Goal: Task Accomplishment & Management: Manage account settings

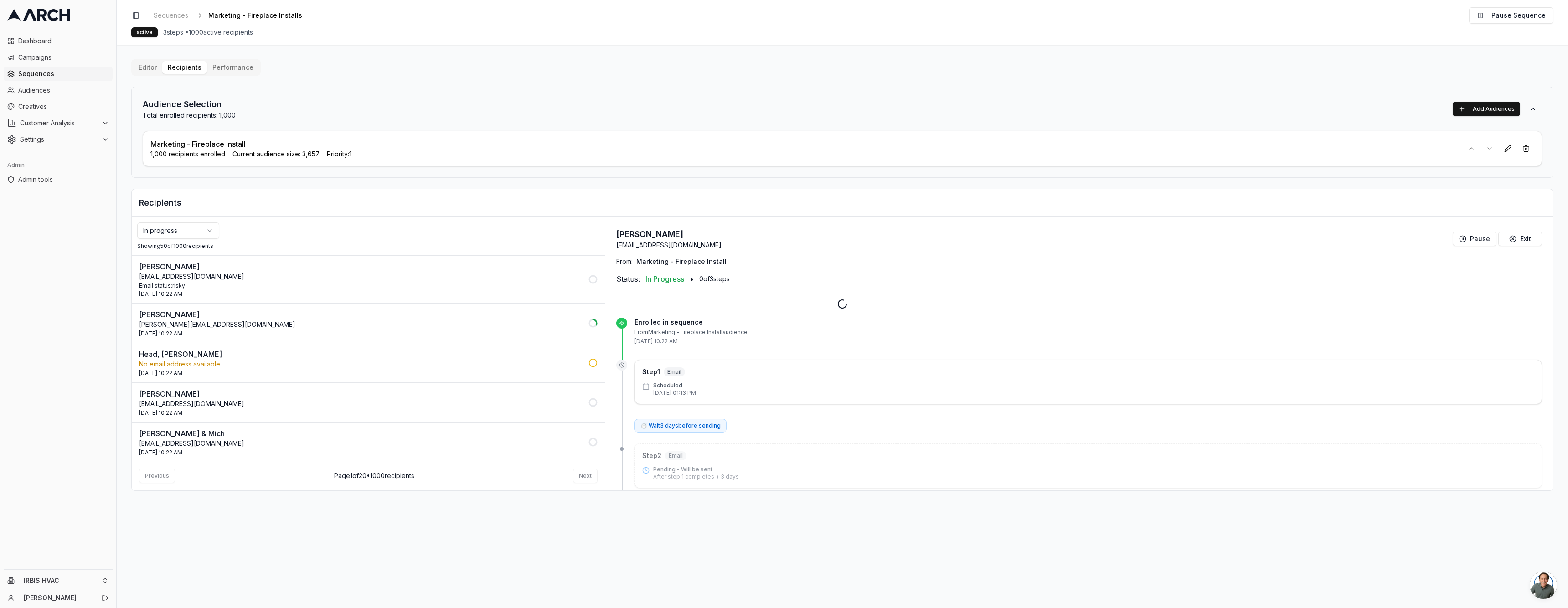
scroll to position [1833, 0]
click at [900, 81] on div at bounding box center [842, 304] width 1451 height 608
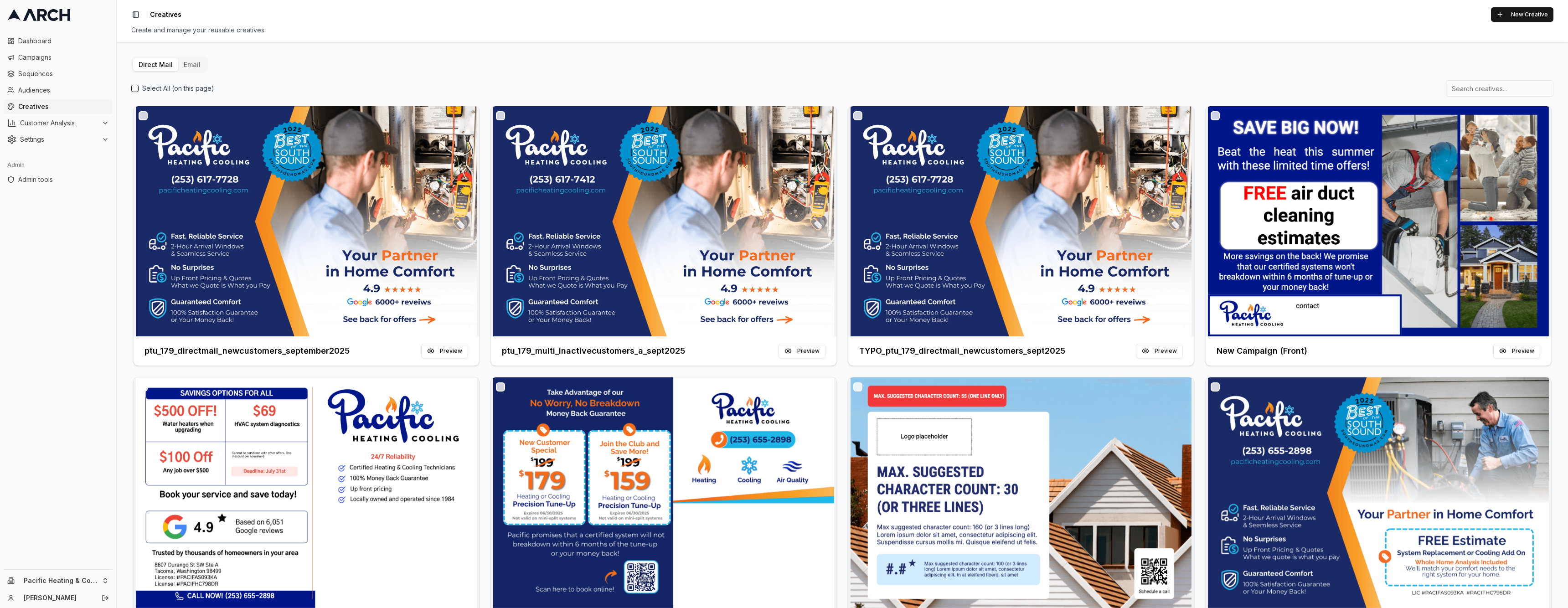
click at [197, 64] on button "Email" at bounding box center [193, 65] width 28 height 13
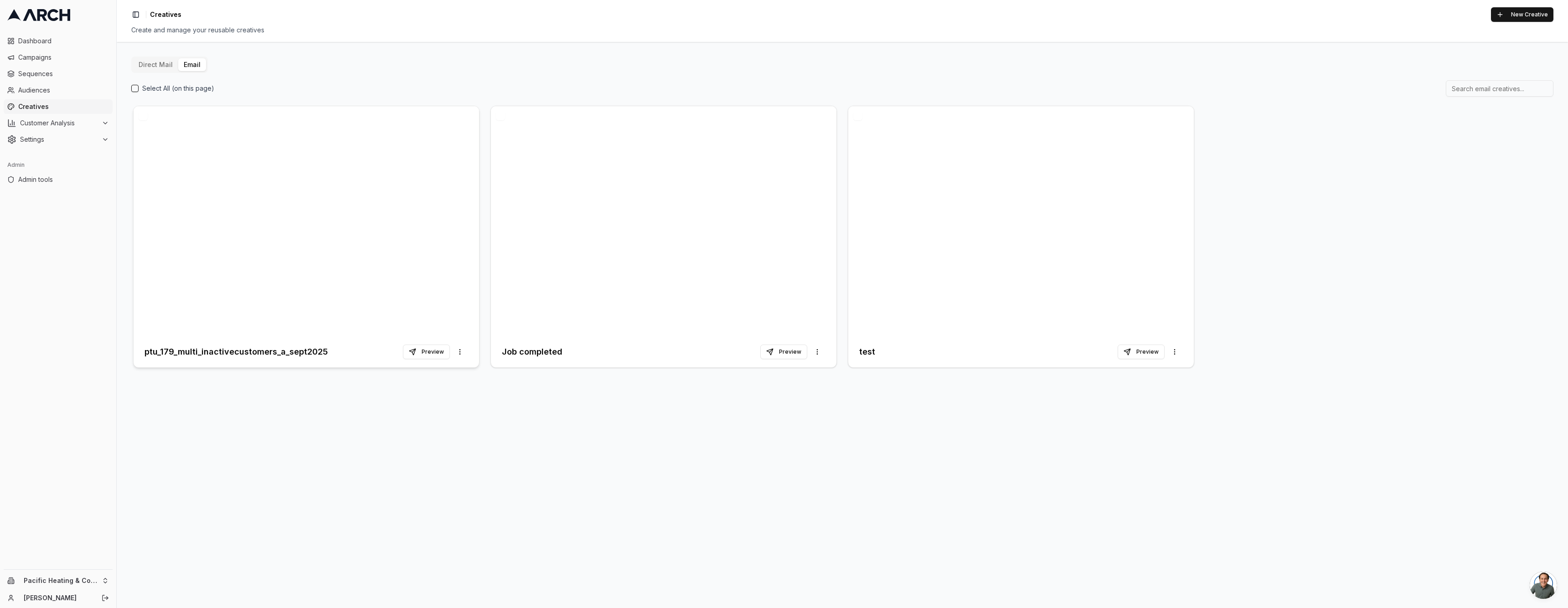
click at [244, 356] on h3 "ptu_179_multi_inactivecustomers_a_sept2025" at bounding box center [236, 351] width 183 height 13
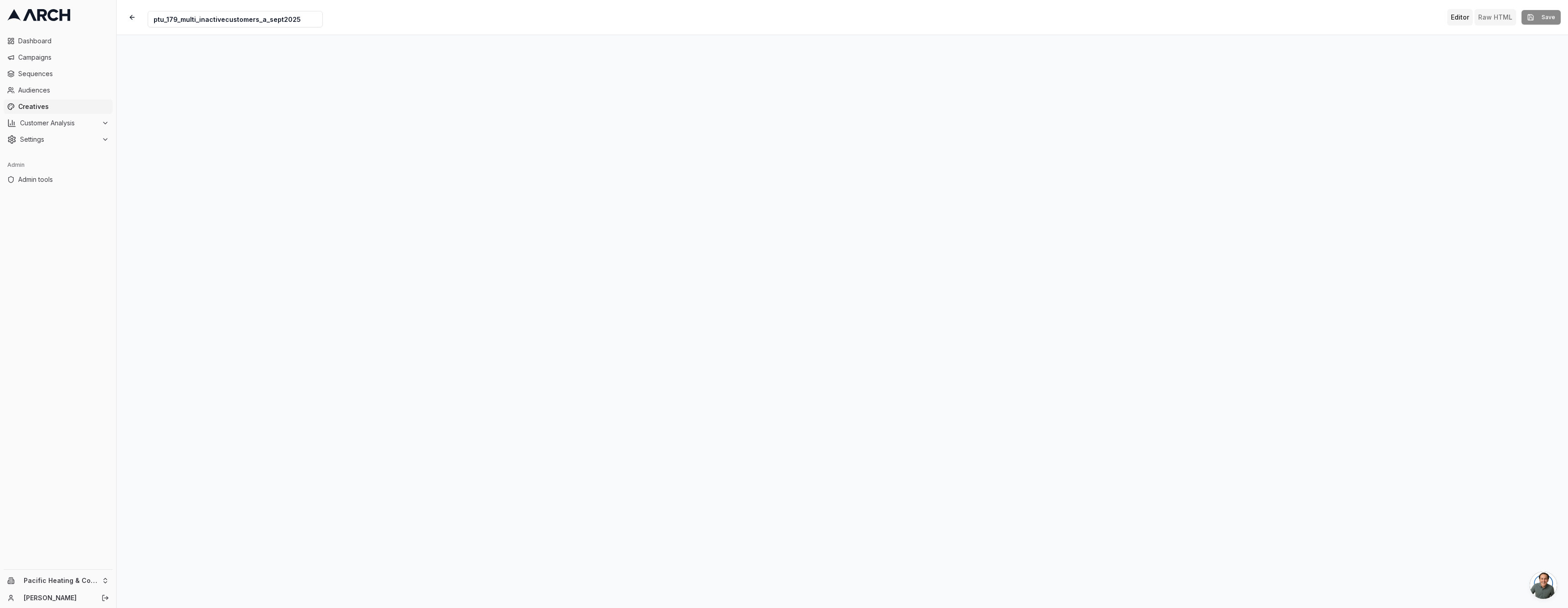
click at [1493, 21] on button "Raw HTML" at bounding box center [1494, 17] width 41 height 16
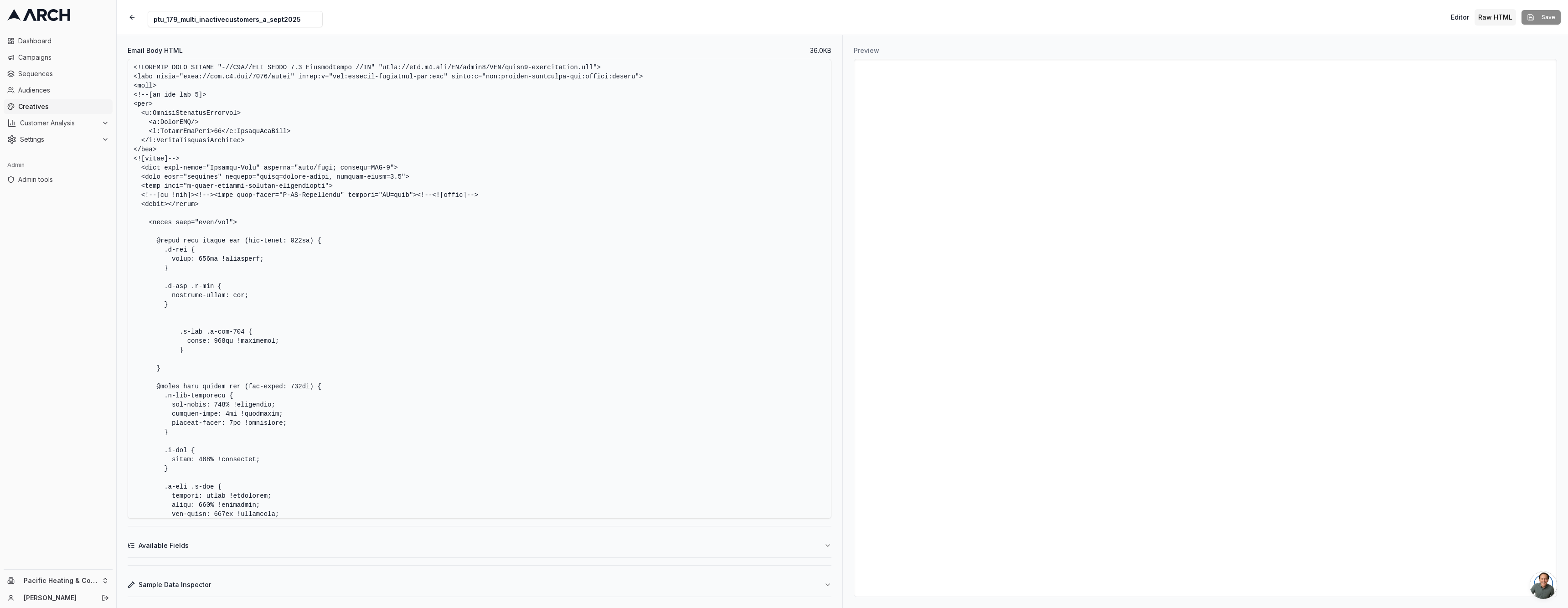
click at [544, 253] on textarea "Email Body HTML" at bounding box center [479, 288] width 704 height 459
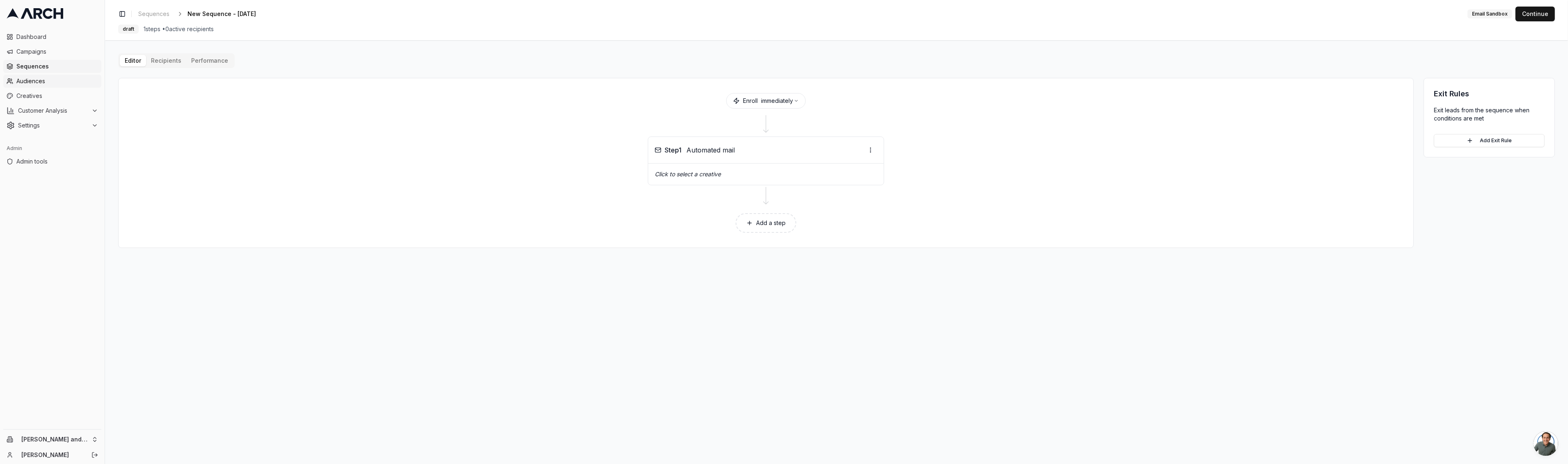
click at [46, 82] on span "Audiences" at bounding box center [57, 81] width 82 height 8
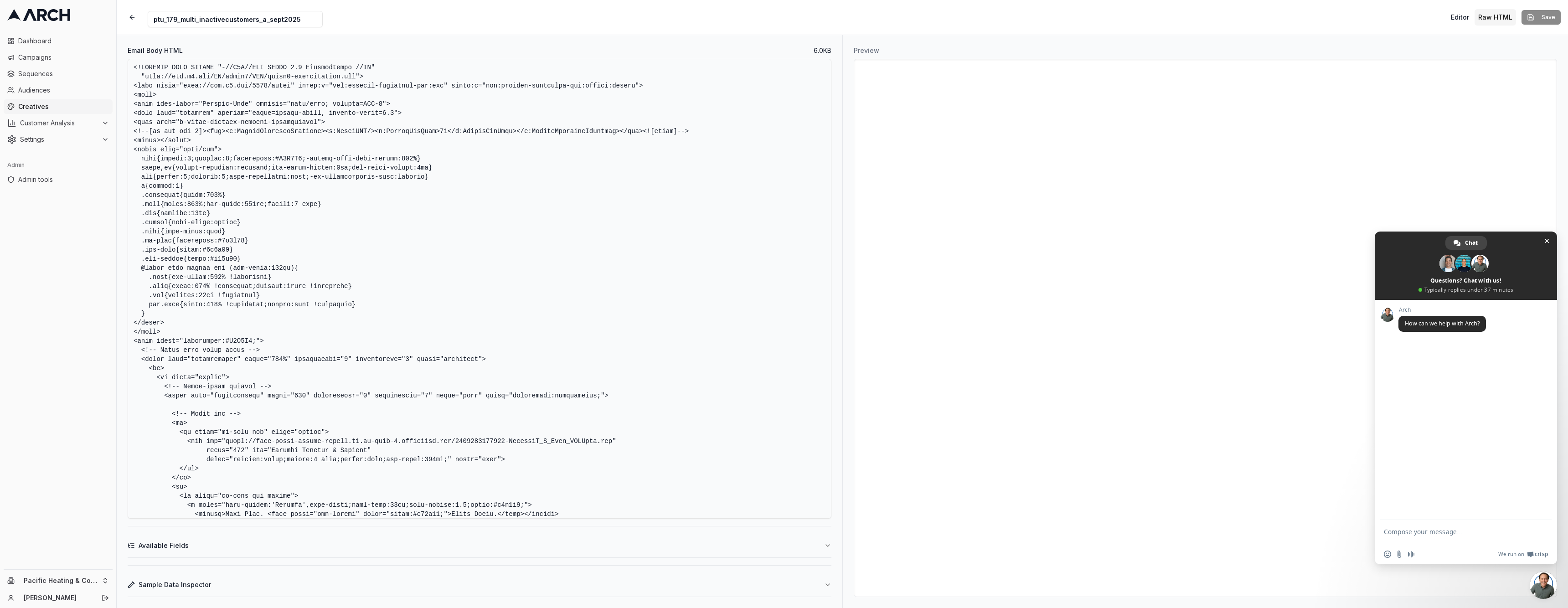
click at [499, 225] on textarea "Email Body HTML" at bounding box center [479, 288] width 704 height 459
click at [133, 15] on button "button" at bounding box center [132, 17] width 16 height 16
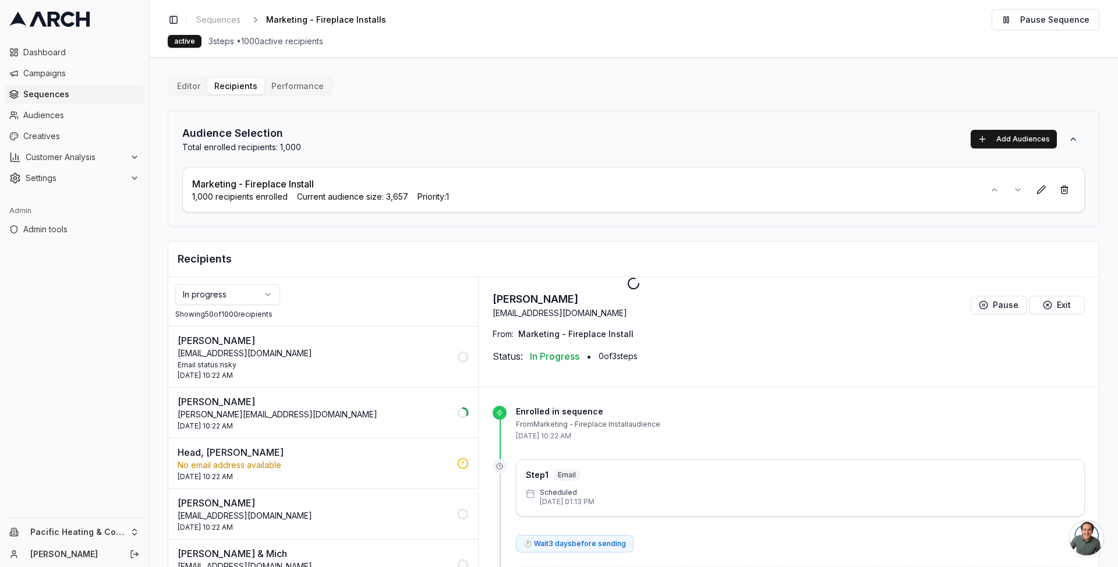
scroll to position [2343, 0]
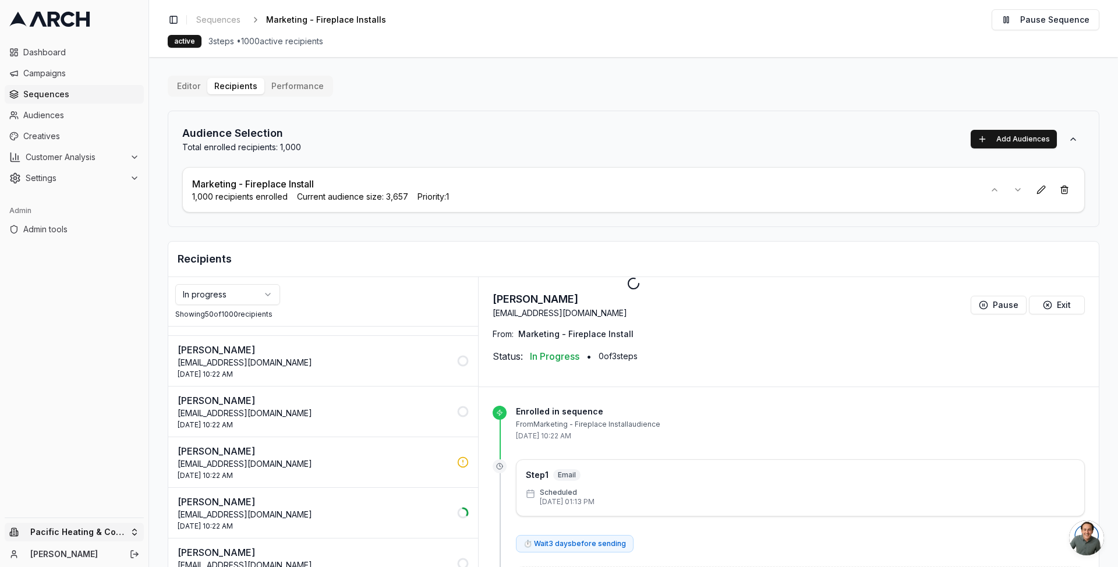
click at [91, 536] on html "Dashboard Campaigns Sequences Audiences Creatives Customer Analysis Settings Ad…" at bounding box center [559, 283] width 1118 height 567
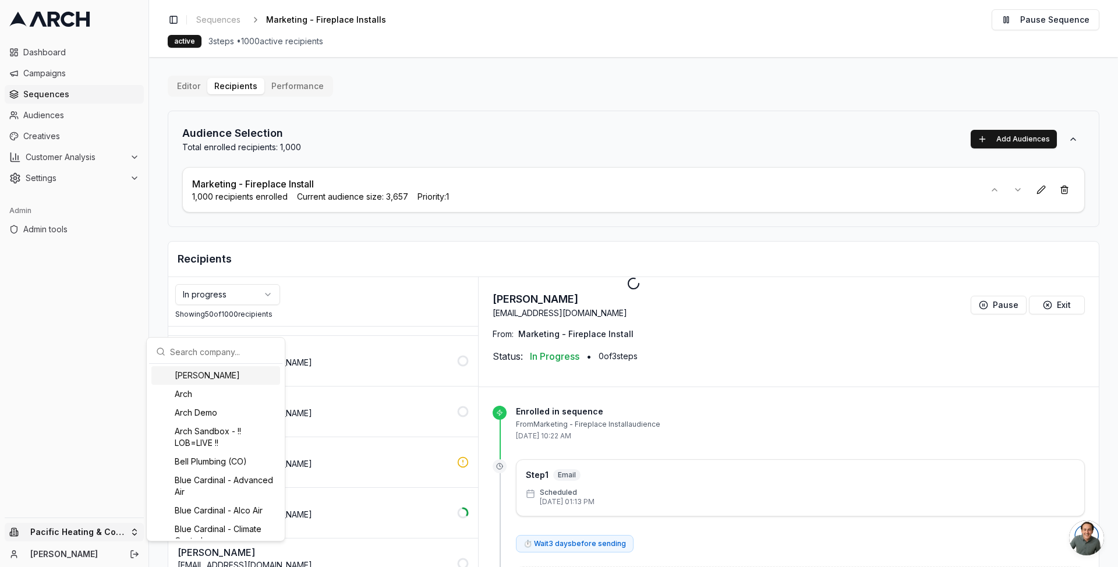
drag, startPoint x: 229, startPoint y: 352, endPoint x: 206, endPoint y: 343, distance: 24.7
click at [228, 352] on input "text" at bounding box center [222, 351] width 105 height 23
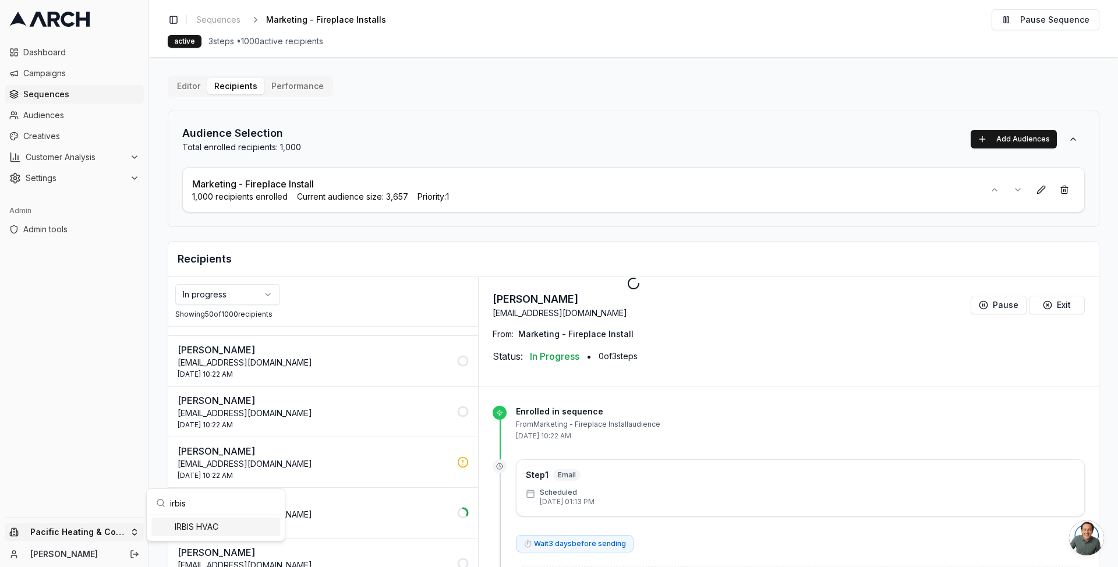
scroll to position [0, 0]
type input "irbis"
click at [54, 93] on html "Dashboard Campaigns Sequences Audiences Creatives Customer Analysis Settings Ad…" at bounding box center [559, 283] width 1118 height 567
click at [54, 93] on span "Sequences" at bounding box center [81, 94] width 116 height 12
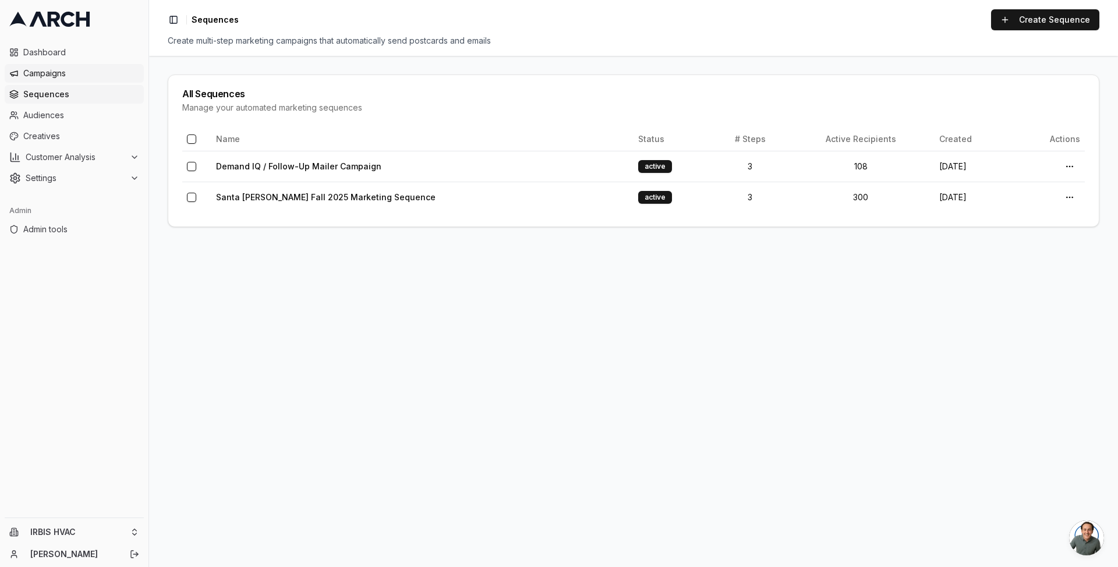
click at [62, 77] on span "Campaigns" at bounding box center [81, 74] width 116 height 12
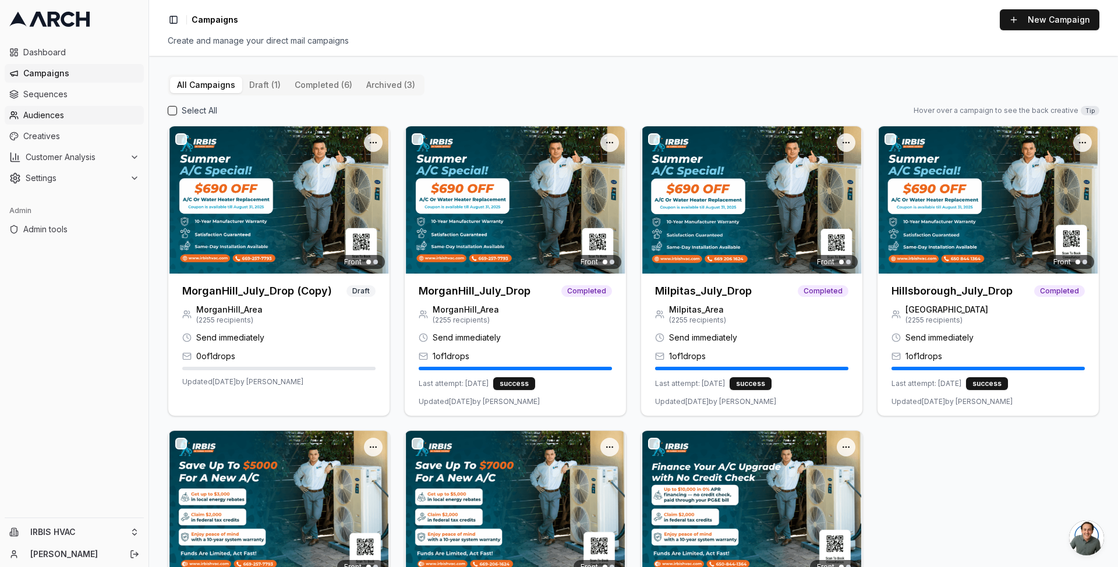
click at [55, 109] on link "Audiences" at bounding box center [74, 115] width 139 height 19
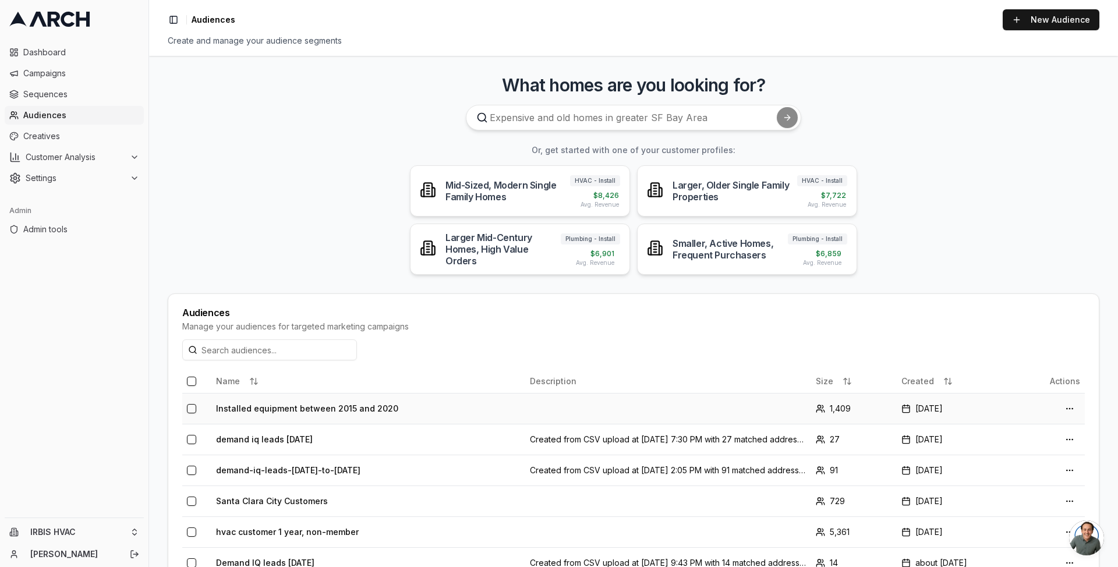
click at [330, 409] on td "Installed equipment between 2015 and 2020" at bounding box center [368, 408] width 314 height 31
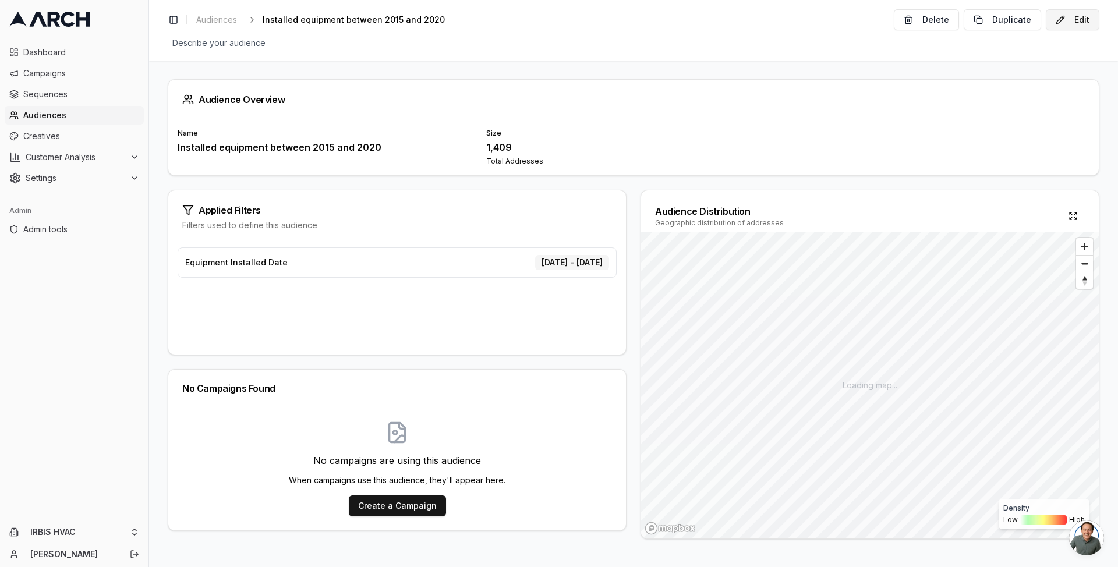
click at [1065, 23] on button "Edit" at bounding box center [1073, 19] width 54 height 21
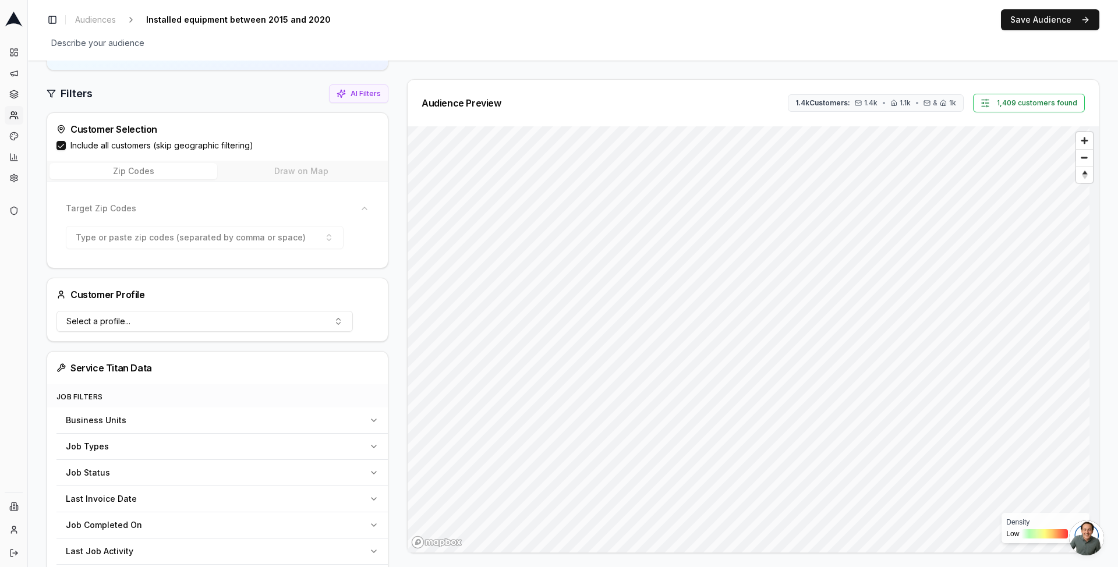
scroll to position [79, 0]
click at [150, 146] on label "Include all customers (skip geographic filtering)" at bounding box center [161, 144] width 183 height 12
click at [66, 146] on button "Include all customers (skip geographic filtering)" at bounding box center [60, 143] width 9 height 9
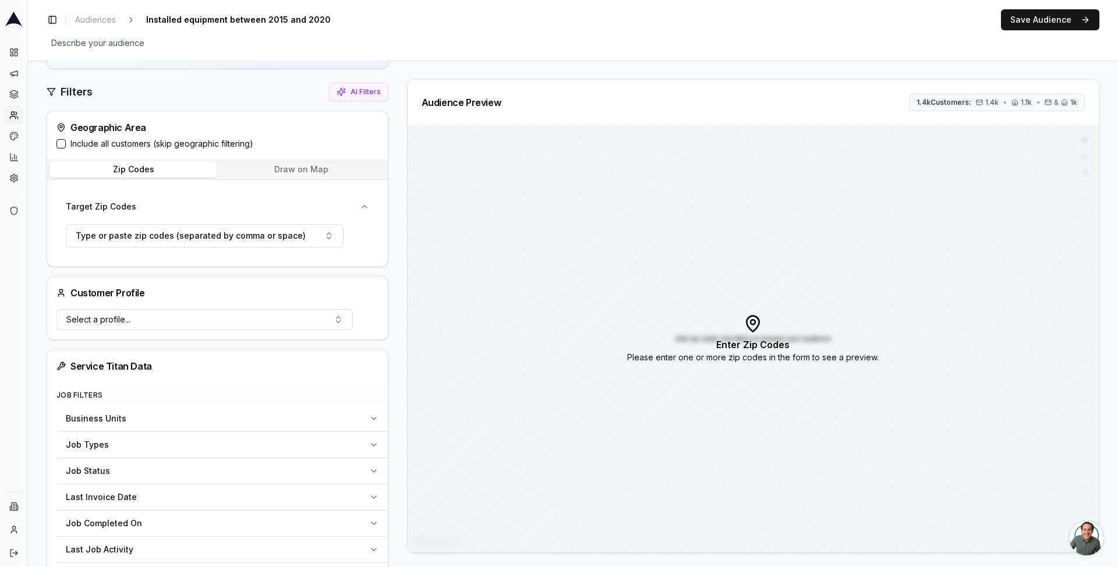
click at [303, 165] on button "Draw on Map" at bounding box center [301, 169] width 168 height 16
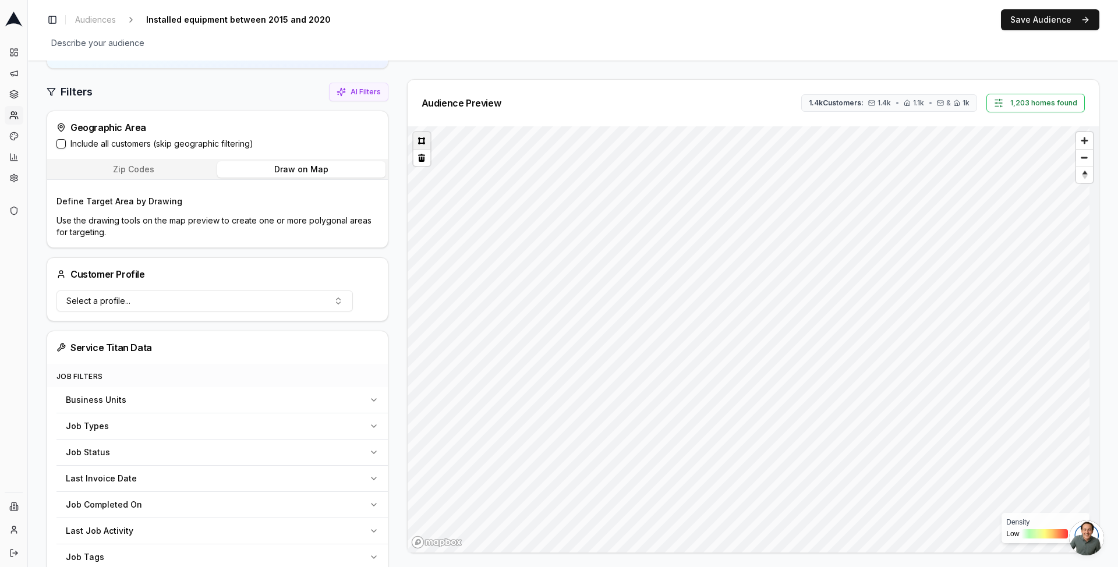
click at [422, 140] on button at bounding box center [421, 140] width 17 height 17
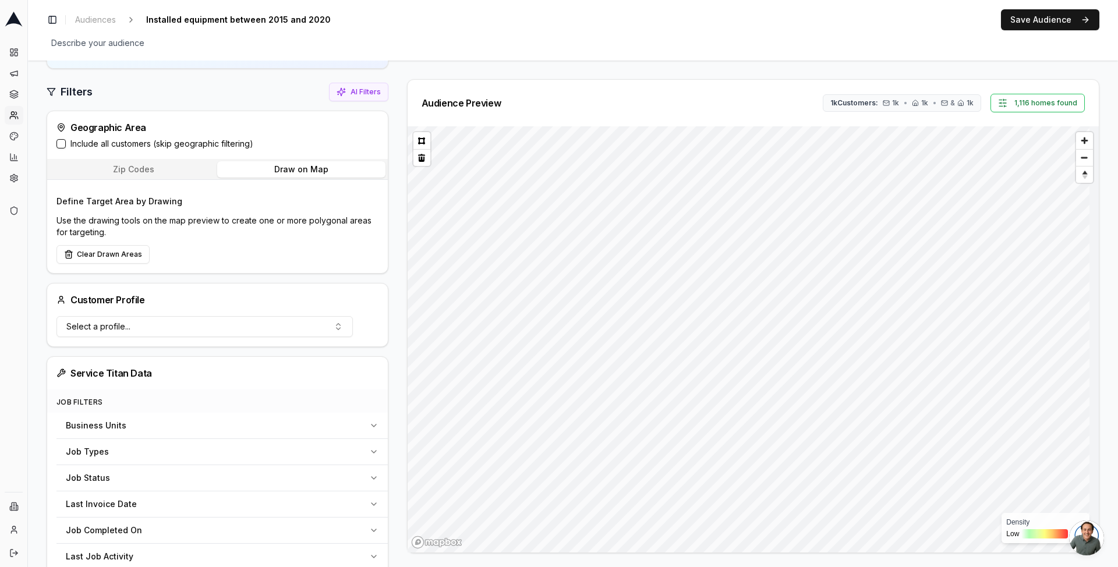
scroll to position [303, 0]
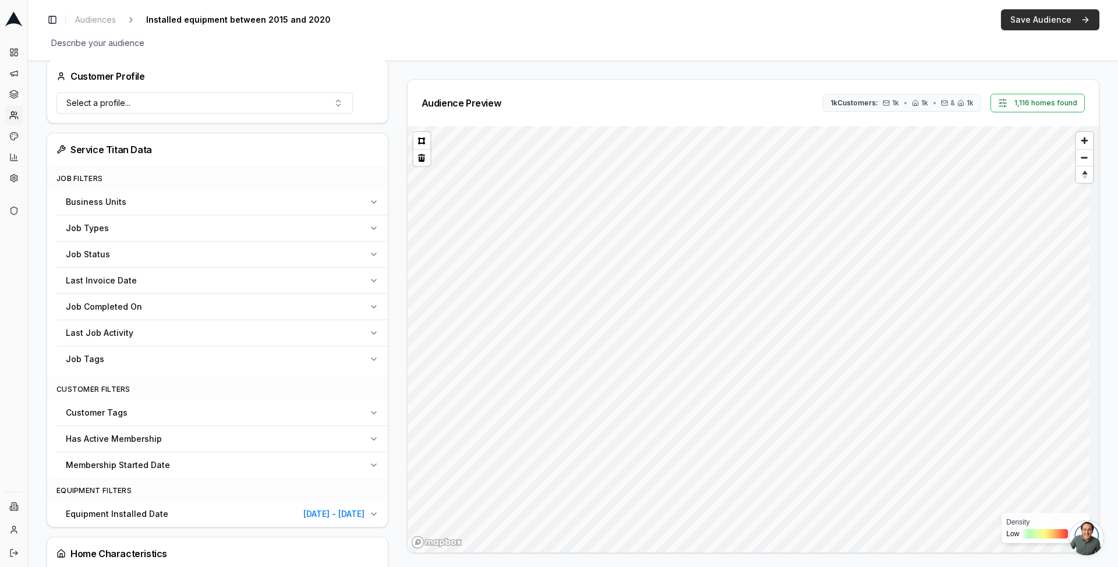
click at [1082, 24] on button "Save Audience" at bounding box center [1050, 19] width 98 height 21
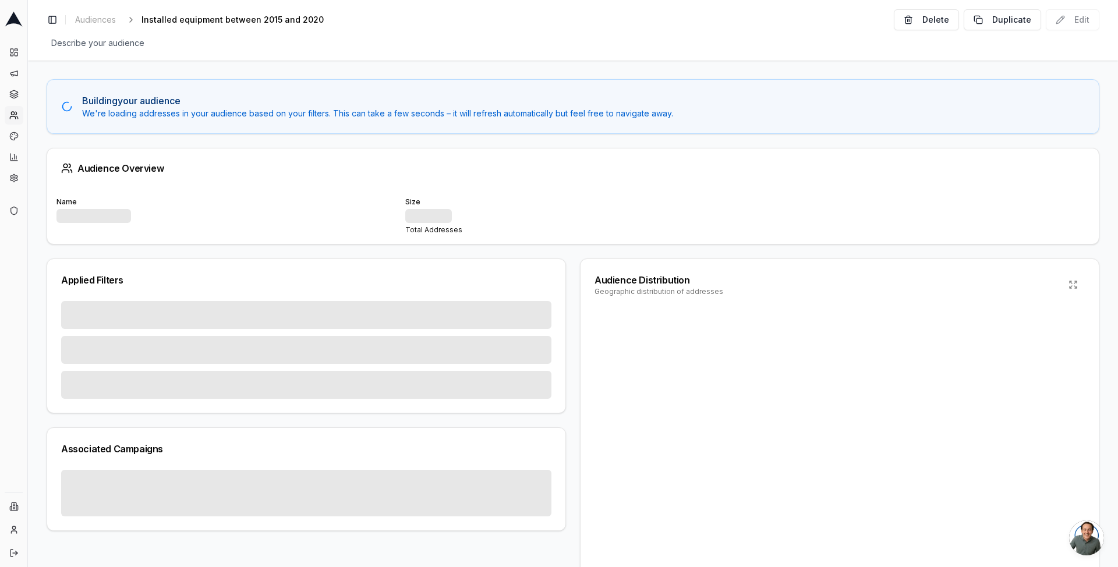
click at [491, 72] on div "Building your audience We're loading addresses in your audience based on your f…" at bounding box center [573, 314] width 1090 height 507
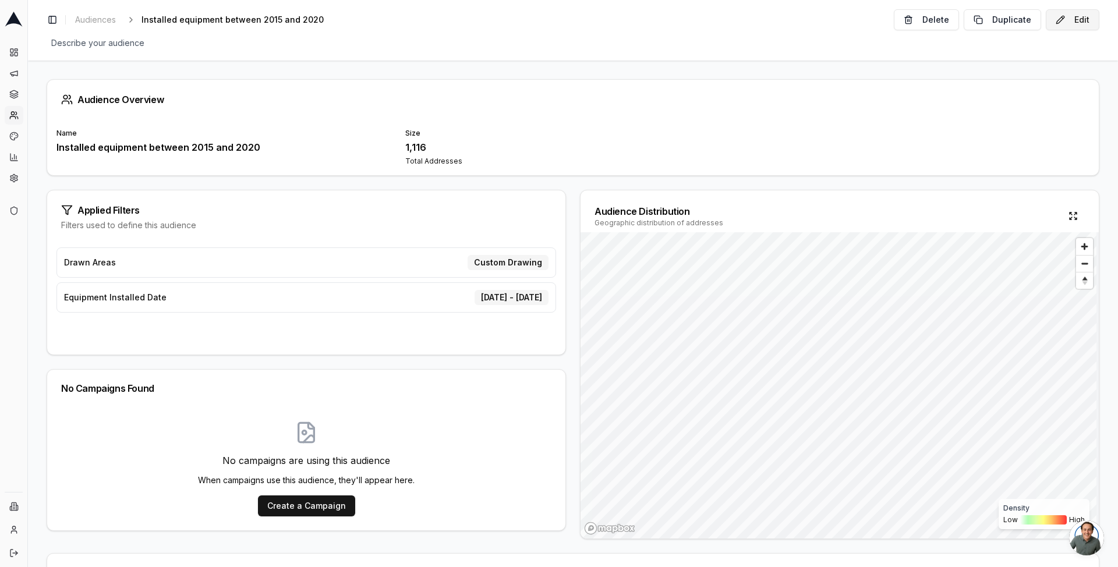
click at [1087, 19] on button "Edit" at bounding box center [1073, 19] width 54 height 21
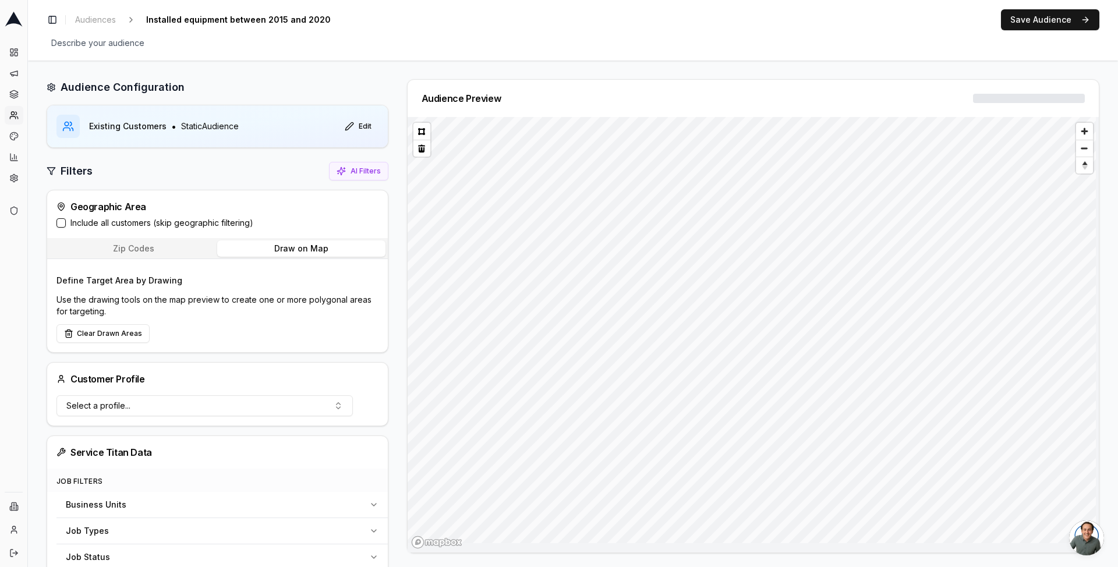
click at [333, 250] on button "Draw on Map" at bounding box center [301, 248] width 168 height 16
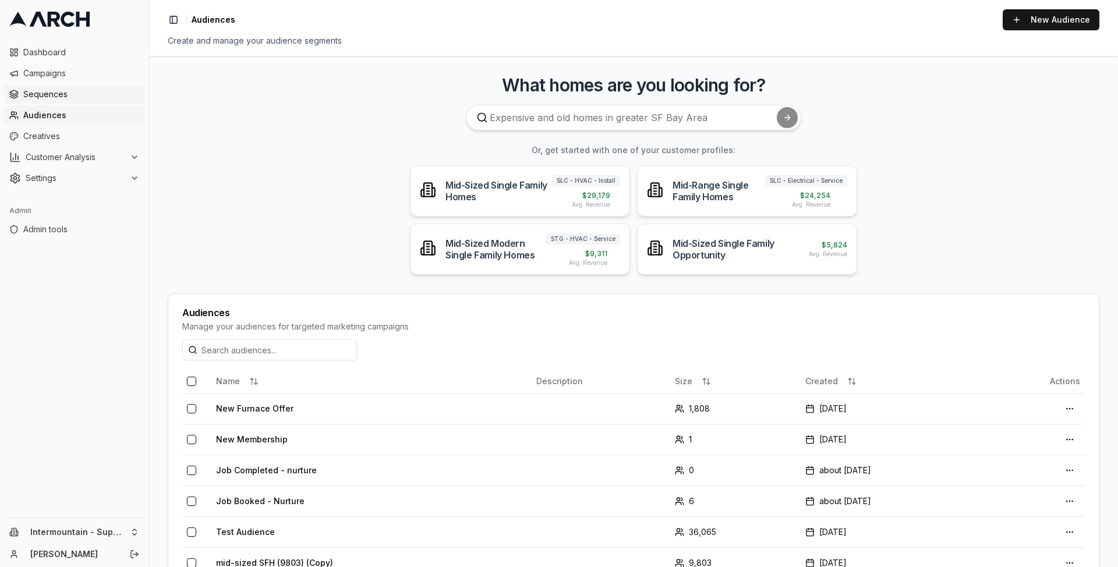
click at [61, 102] on link "Sequences" at bounding box center [74, 94] width 139 height 19
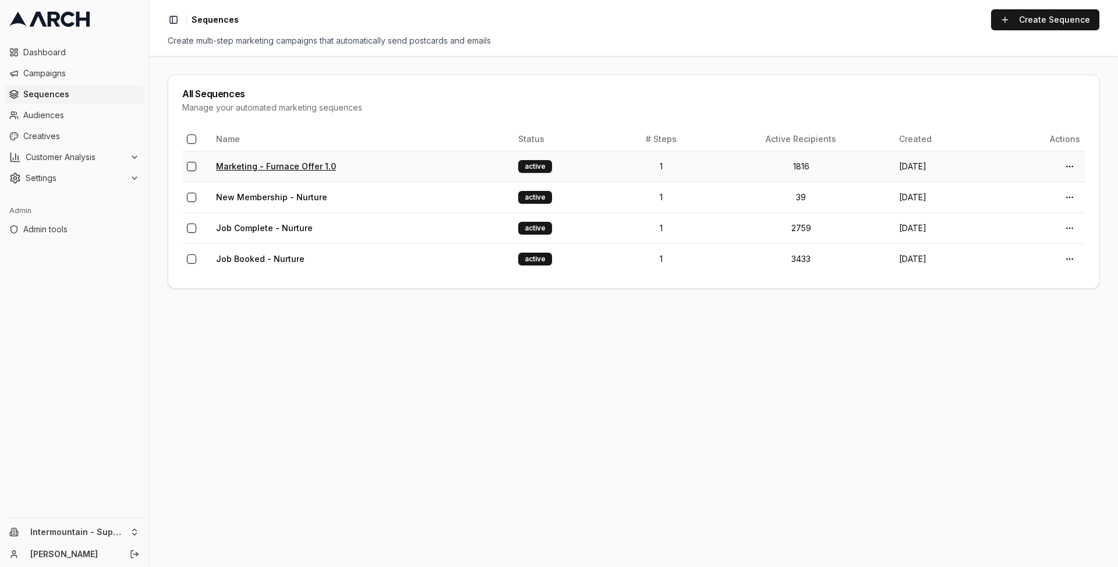
click at [269, 167] on link "Marketing - Furnace Offer 1.0" at bounding box center [276, 166] width 120 height 10
